Goal: Find contact information: Find contact information

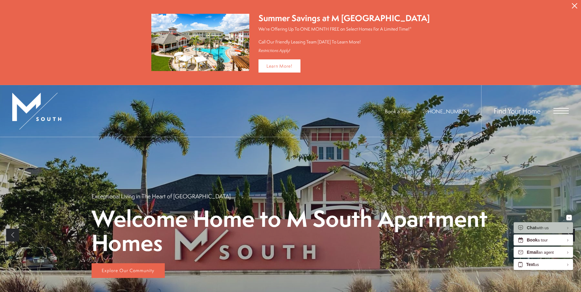
click at [573, 2] on button "Proceed To Website" at bounding box center [574, 6] width 13 height 12
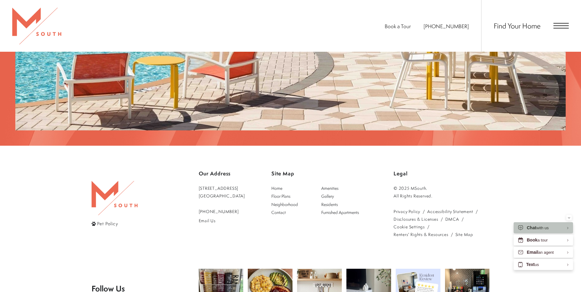
scroll to position [1197, 0]
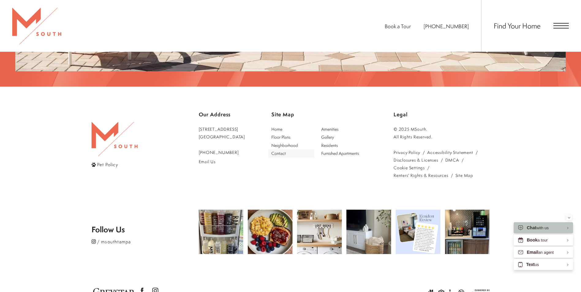
click at [286, 150] on span "Contact" at bounding box center [278, 153] width 14 height 6
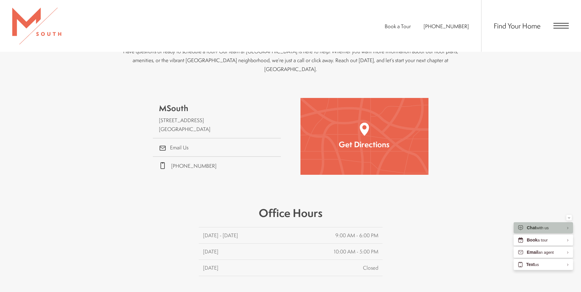
scroll to position [245, 0]
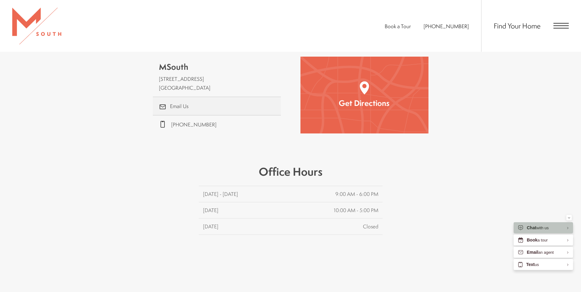
click at [184, 98] on link ".cls-1{stroke-width:0px;} Email Us" at bounding box center [217, 106] width 128 height 18
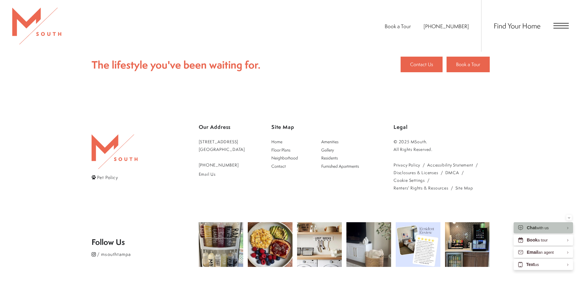
scroll to position [746, 0]
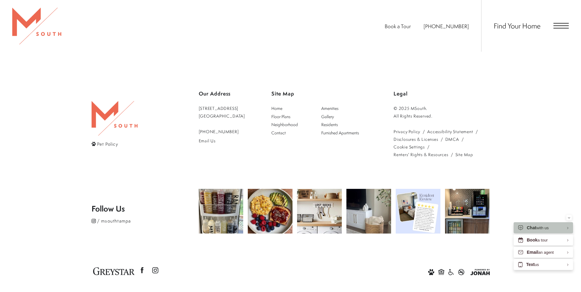
click at [477, 92] on div "Legal © 2025 MSouth. All Rights Reserved. Privacy Policy Accessibility Statemen…" at bounding box center [442, 123] width 96 height 70
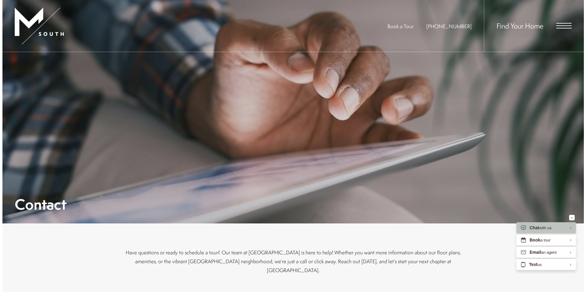
scroll to position [0, 0]
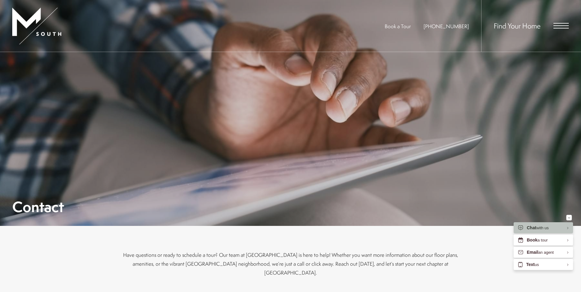
click at [559, 27] on span "Open Menu" at bounding box center [560, 26] width 15 height 6
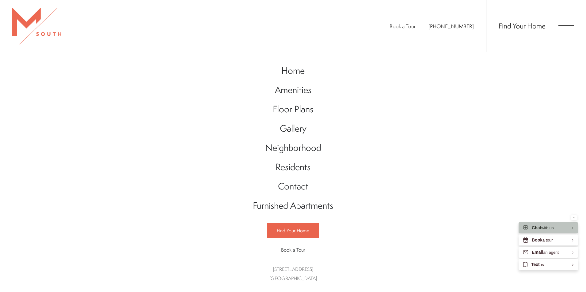
click at [442, 115] on div "Home Amenities Floor Plans Gallery Neighborhood Residents Contact" at bounding box center [293, 172] width 586 height 240
